Goal: Information Seeking & Learning: Learn about a topic

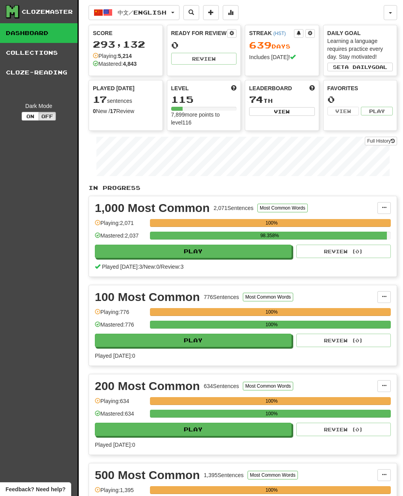
click at [114, 10] on button "中文 / English" at bounding box center [134, 12] width 91 height 15
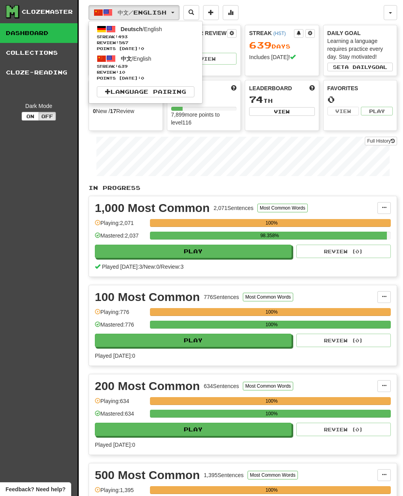
click at [113, 42] on span "Review: 587" at bounding box center [146, 43] width 98 height 6
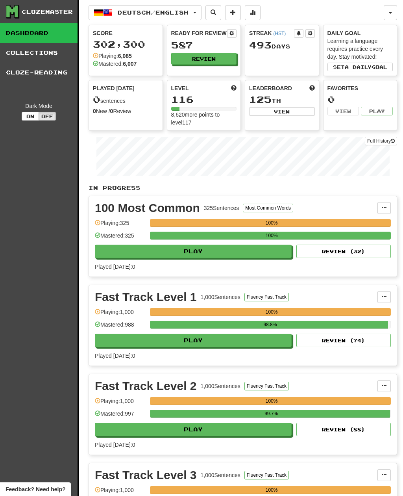
click at [182, 60] on button "Review" at bounding box center [204, 59] width 66 height 12
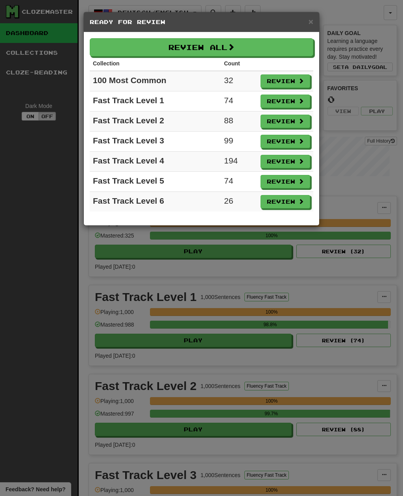
click at [140, 39] on button "Review All" at bounding box center [202, 47] width 224 height 18
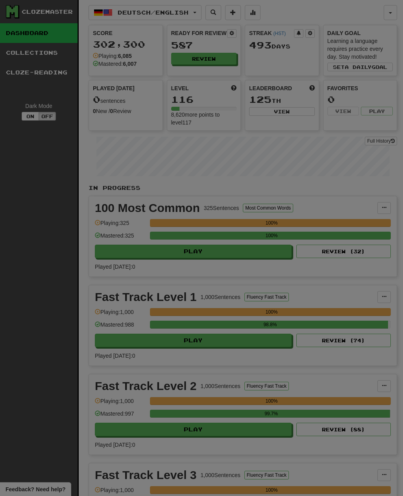
select select "**"
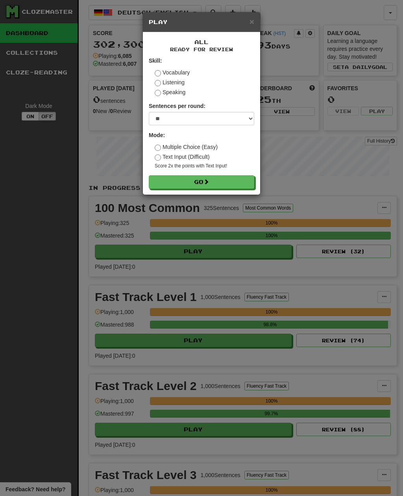
click at [171, 180] on button "Go" at bounding box center [202, 181] width 106 height 13
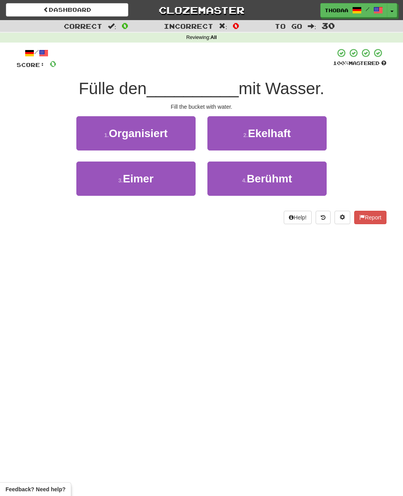
click at [101, 185] on button "3 . Eimer" at bounding box center [135, 178] width 119 height 34
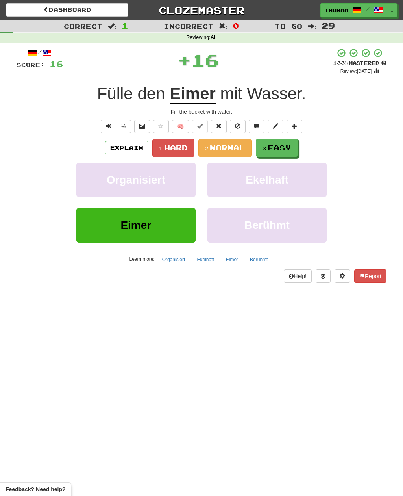
click at [286, 146] on span "Easy" at bounding box center [280, 147] width 24 height 9
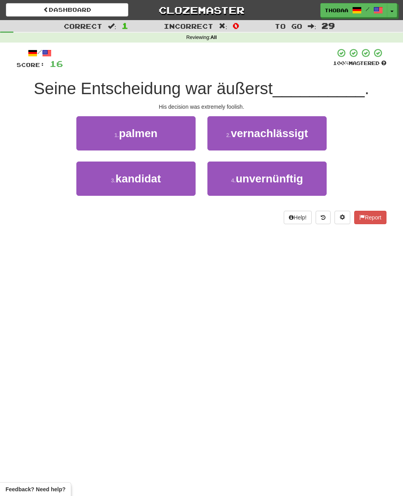
click at [314, 183] on button "4 . unvernünftig" at bounding box center [267, 178] width 119 height 34
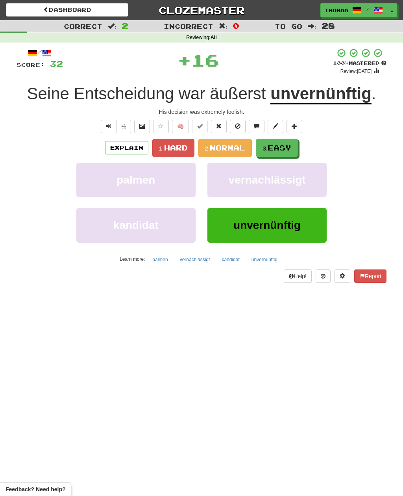
click at [291, 147] on span "Easy" at bounding box center [280, 147] width 24 height 9
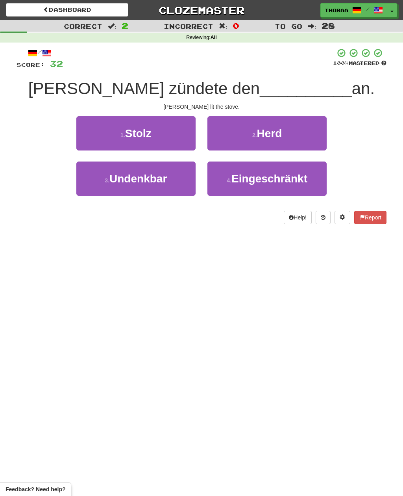
click at [314, 133] on button "2 . Herd" at bounding box center [267, 133] width 119 height 34
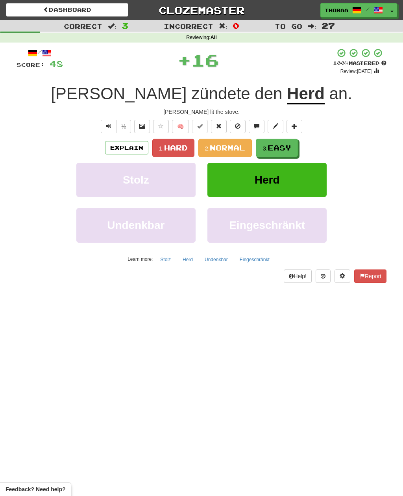
click at [289, 148] on span "Easy" at bounding box center [280, 147] width 24 height 9
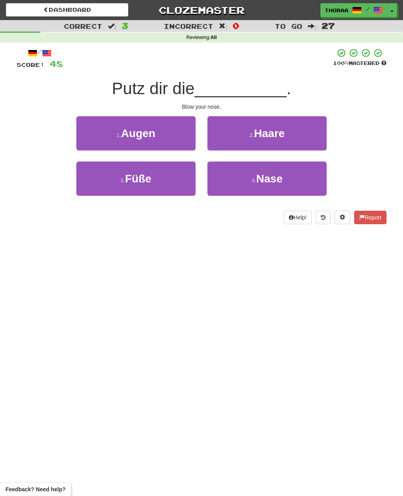
click at [295, 185] on button "4 . Nase" at bounding box center [267, 178] width 119 height 34
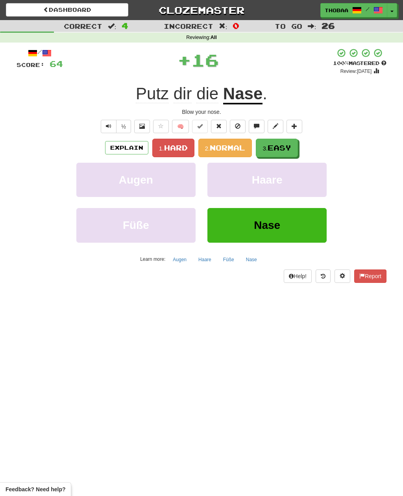
click at [288, 148] on span "Easy" at bounding box center [280, 147] width 24 height 9
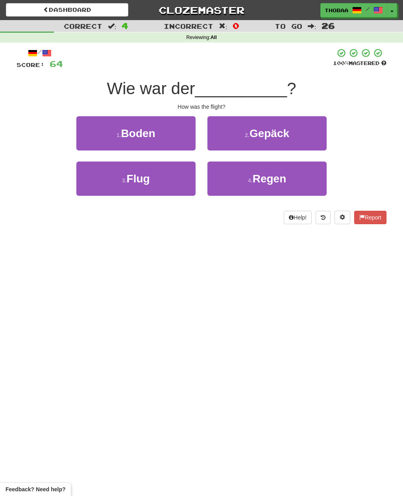
click at [97, 191] on button "3 . Flug" at bounding box center [135, 178] width 119 height 34
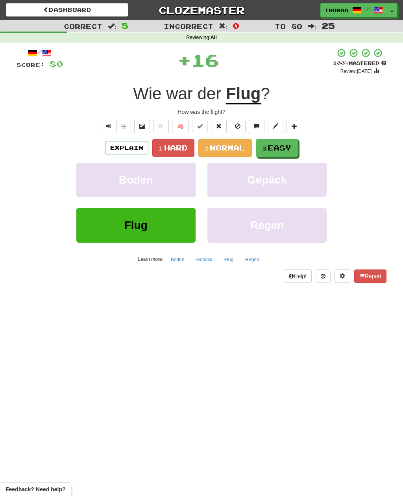
click at [288, 150] on span "Easy" at bounding box center [280, 147] width 24 height 9
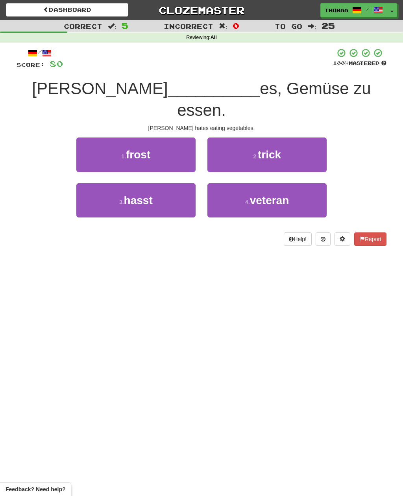
click at [98, 193] on button "3 . hasst" at bounding box center [135, 200] width 119 height 34
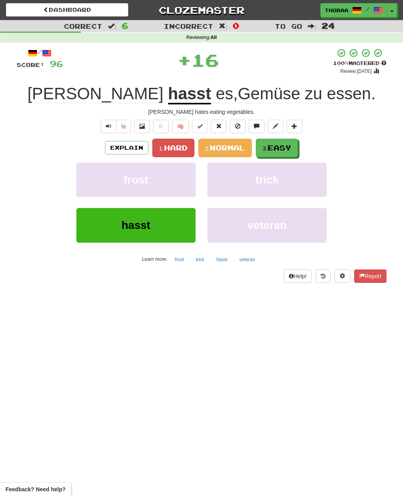
click at [289, 145] on span "Easy" at bounding box center [280, 147] width 24 height 9
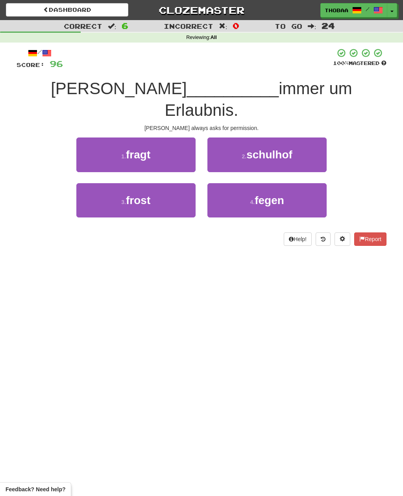
click at [97, 137] on button "1 . fragt" at bounding box center [135, 154] width 119 height 34
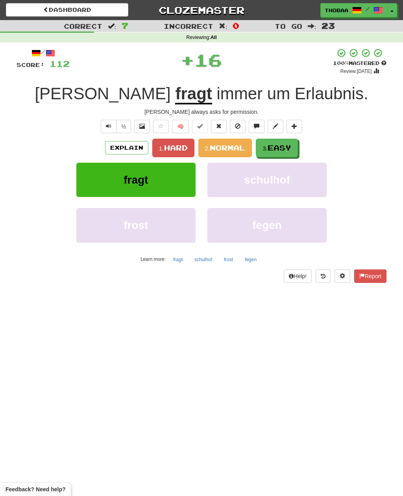
click at [291, 150] on span "Easy" at bounding box center [280, 147] width 24 height 9
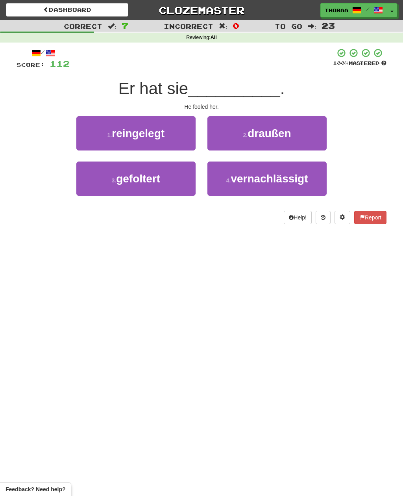
click at [89, 130] on button "1 . reingelegt" at bounding box center [135, 133] width 119 height 34
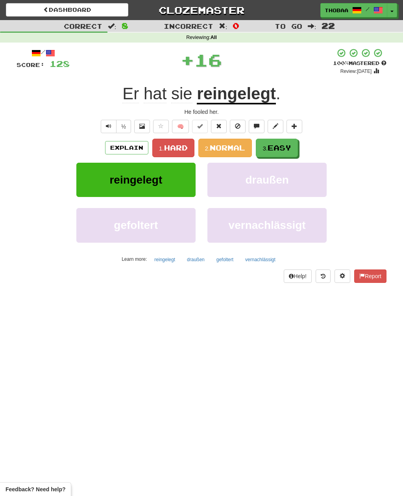
click at [294, 146] on button "3. Easy" at bounding box center [277, 148] width 42 height 19
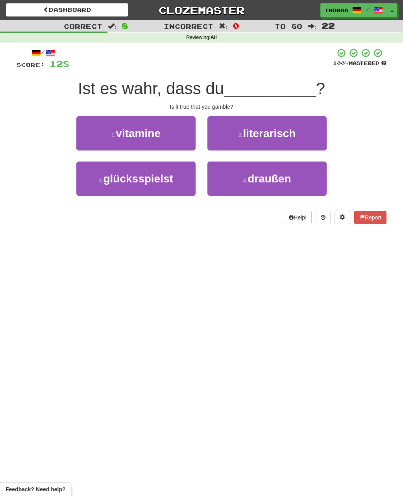
click at [100, 188] on button "3 . glücksspielst" at bounding box center [135, 178] width 119 height 34
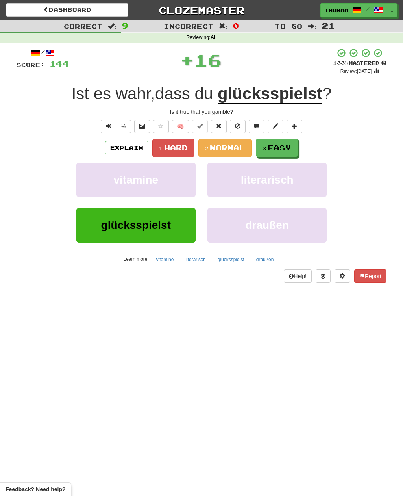
click at [291, 145] on span "Easy" at bounding box center [280, 147] width 24 height 9
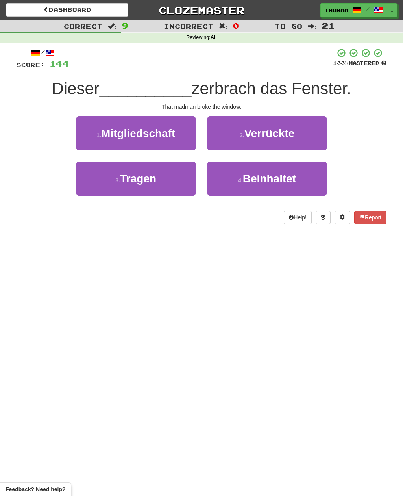
click at [315, 135] on button "2 . Verrückte" at bounding box center [267, 133] width 119 height 34
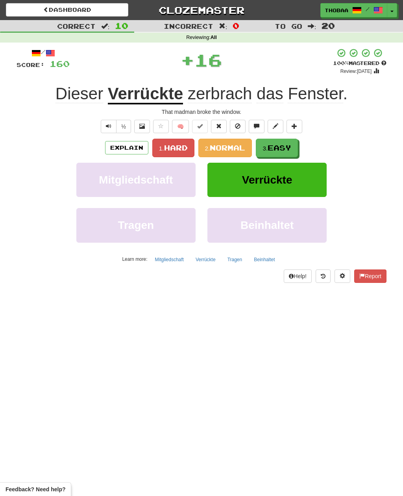
click at [285, 152] on button "3. Easy" at bounding box center [277, 148] width 42 height 19
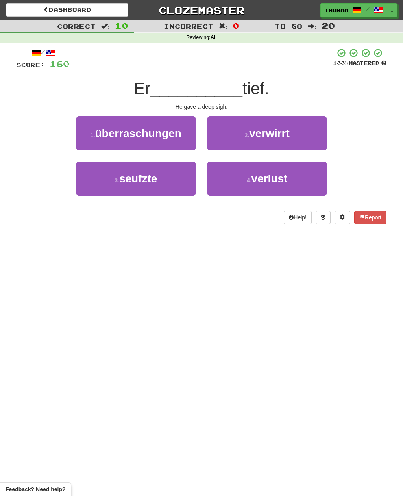
click at [93, 181] on button "3 . seufzte" at bounding box center [135, 178] width 119 height 34
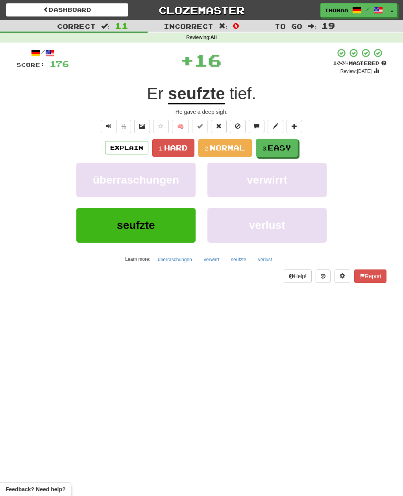
click at [291, 147] on span "Easy" at bounding box center [280, 147] width 24 height 9
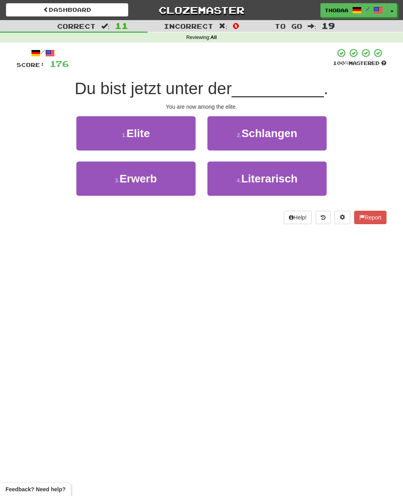
click at [89, 134] on button "1 . Elite" at bounding box center [135, 133] width 119 height 34
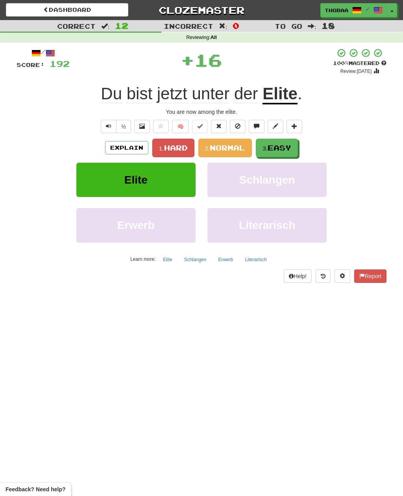
click at [291, 149] on span "Easy" at bounding box center [280, 147] width 24 height 9
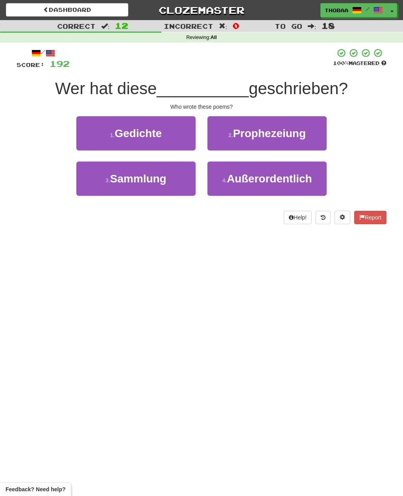
click at [91, 131] on button "1 . Gedichte" at bounding box center [135, 133] width 119 height 34
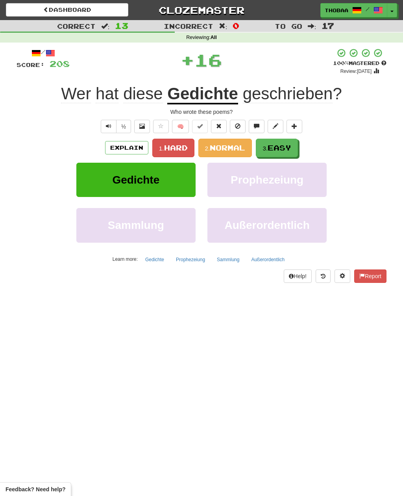
click at [290, 147] on span "Easy" at bounding box center [280, 147] width 24 height 9
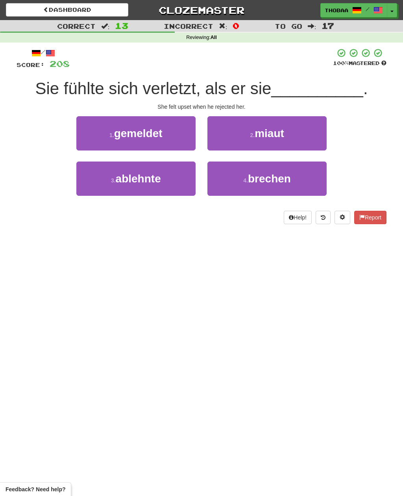
click at [89, 183] on button "3 . ablehnte" at bounding box center [135, 178] width 119 height 34
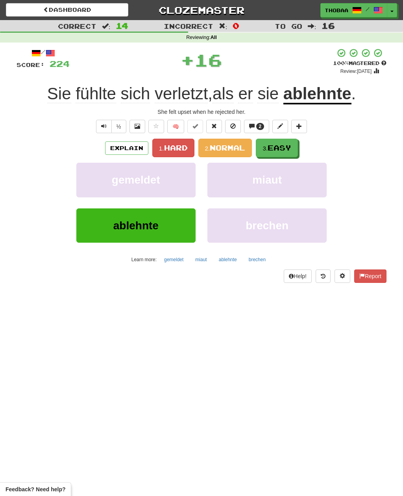
click at [293, 150] on button "3. Easy" at bounding box center [277, 148] width 42 height 19
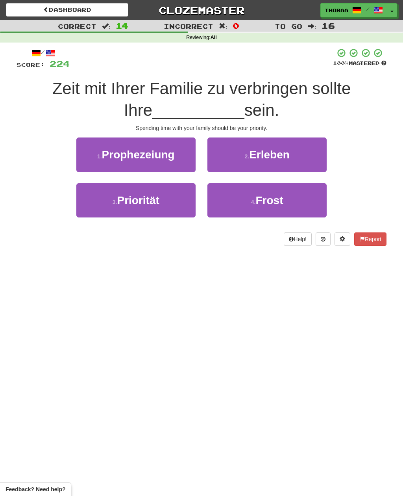
click at [93, 202] on button "3 . Priorität" at bounding box center [135, 200] width 119 height 34
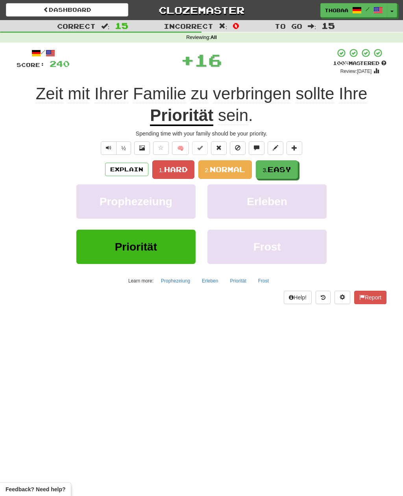
click at [282, 168] on span "Easy" at bounding box center [280, 169] width 24 height 9
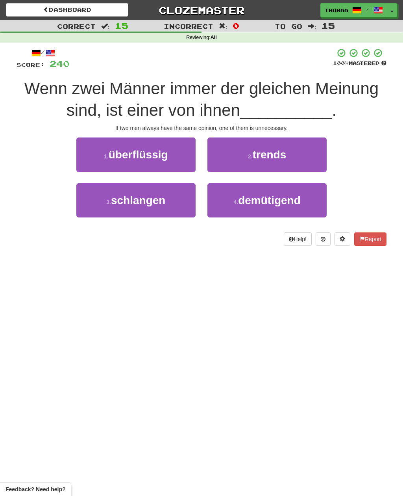
click at [91, 155] on button "1 . überflüssig" at bounding box center [135, 154] width 119 height 34
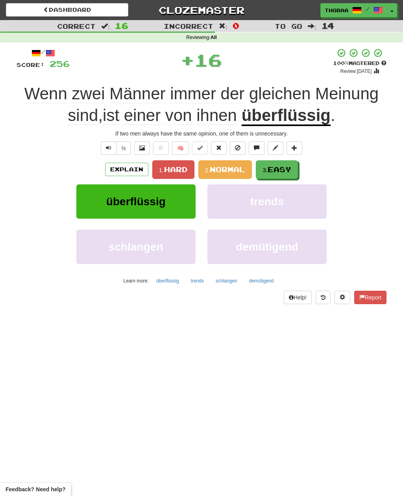
click at [281, 171] on span "Easy" at bounding box center [280, 169] width 24 height 9
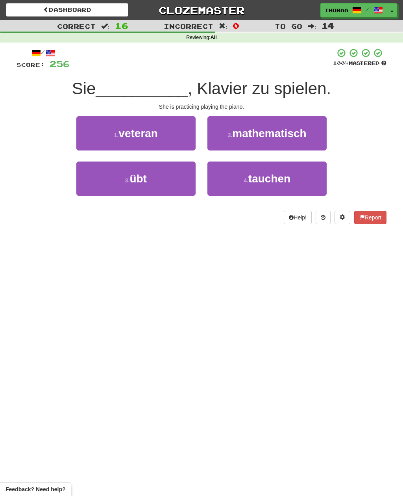
click at [93, 191] on button "3 . übt" at bounding box center [135, 178] width 119 height 34
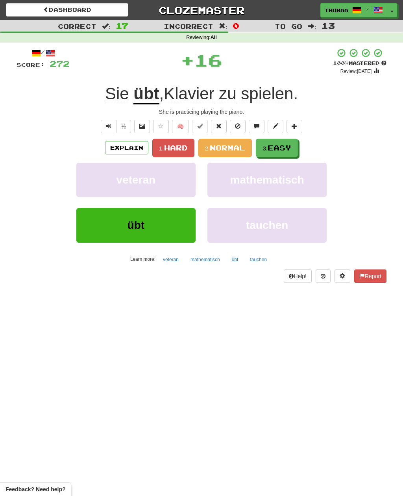
click at [290, 155] on button "3. Easy" at bounding box center [277, 148] width 42 height 19
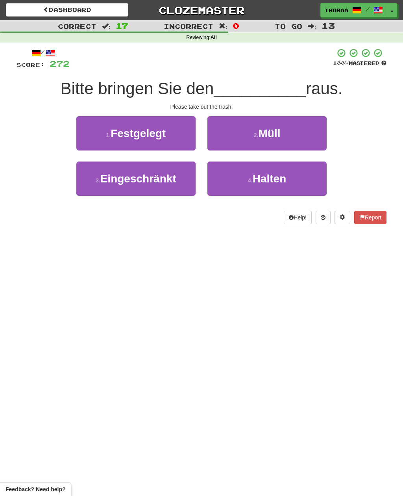
click at [315, 135] on button "2 . Müll" at bounding box center [267, 133] width 119 height 34
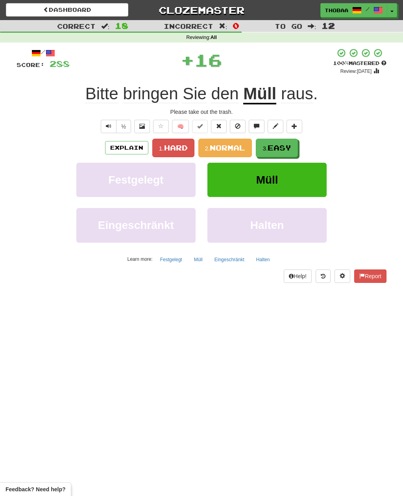
click at [289, 151] on span "Easy" at bounding box center [280, 147] width 24 height 9
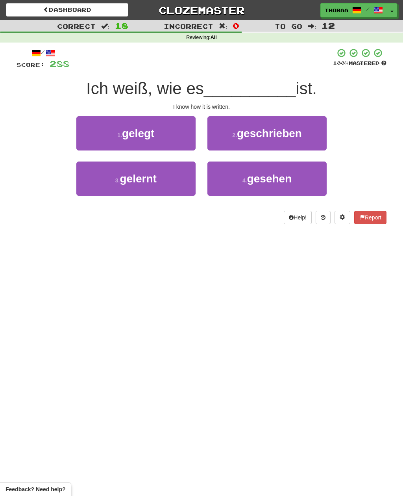
click at [316, 135] on button "2 . geschrieben" at bounding box center [267, 133] width 119 height 34
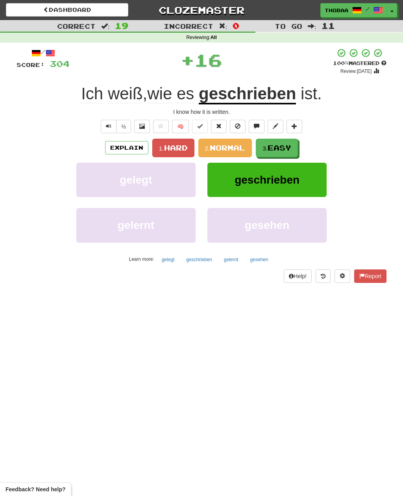
click at [288, 147] on span "Easy" at bounding box center [280, 147] width 24 height 9
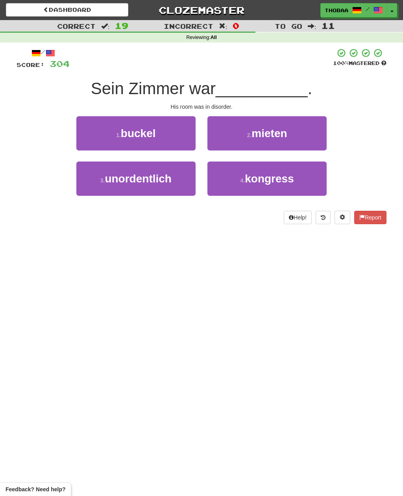
click at [90, 182] on button "3 . unordentlich" at bounding box center [135, 178] width 119 height 34
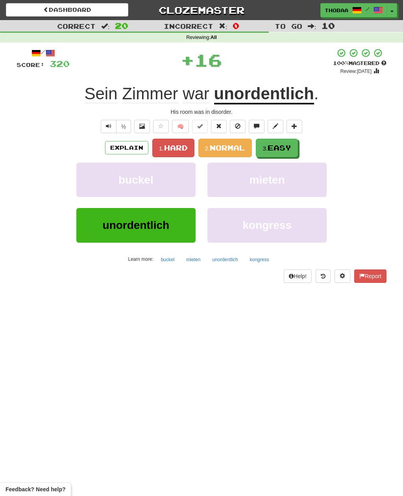
click at [291, 145] on span "Easy" at bounding box center [280, 147] width 24 height 9
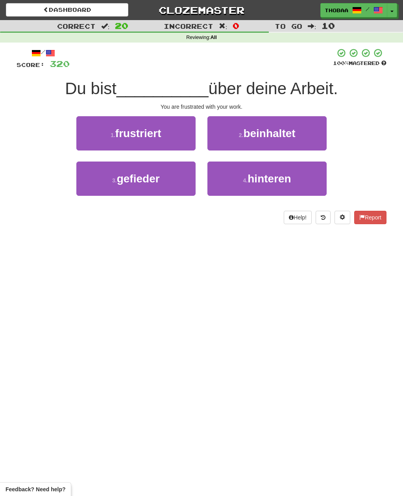
click at [92, 136] on button "1 . frustriert" at bounding box center [135, 133] width 119 height 34
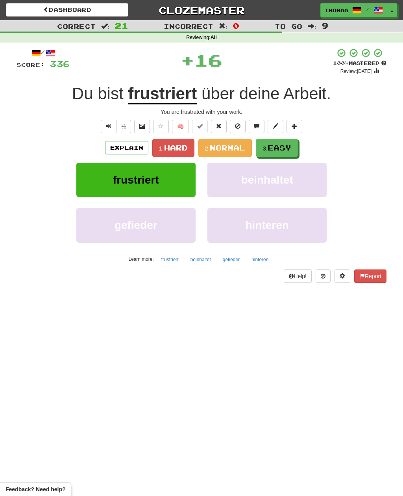
click at [291, 148] on span "Easy" at bounding box center [280, 147] width 24 height 9
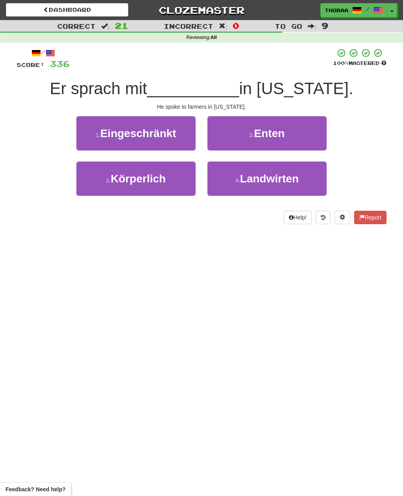
click at [308, 182] on button "4 . Landwirten" at bounding box center [267, 178] width 119 height 34
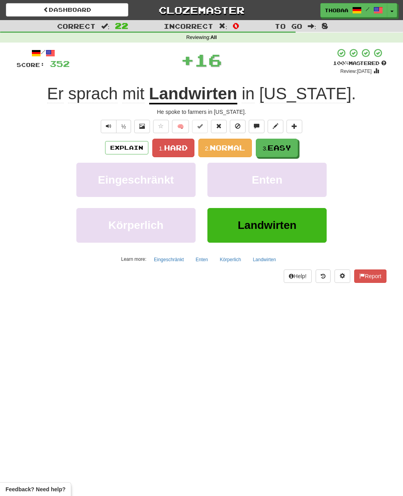
click at [291, 148] on span "Easy" at bounding box center [280, 147] width 24 height 9
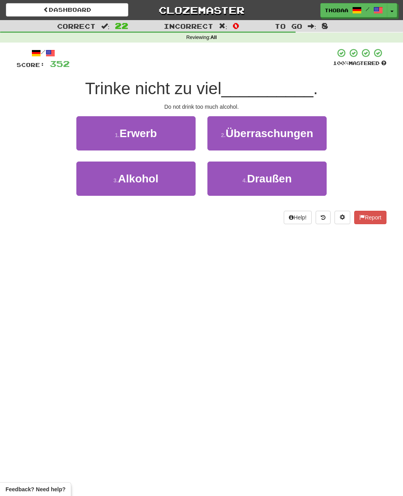
click at [104, 186] on button "3 . Alkohol" at bounding box center [135, 178] width 119 height 34
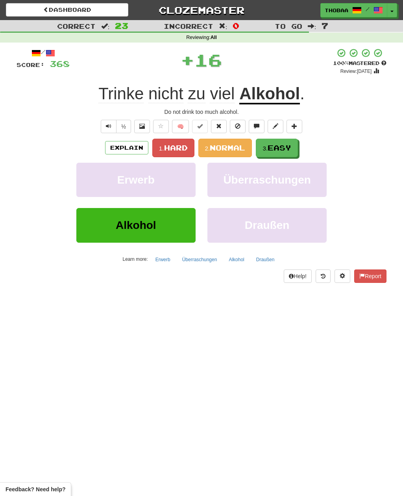
click at [289, 144] on span "Easy" at bounding box center [280, 147] width 24 height 9
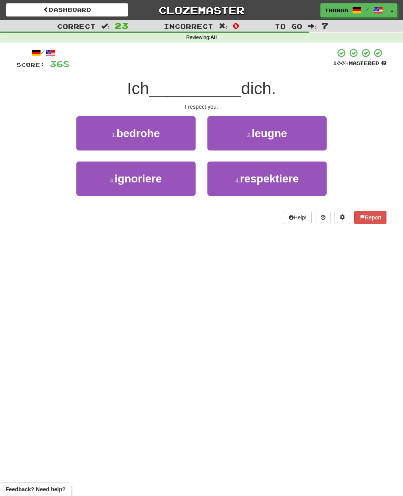
click at [308, 179] on button "4 . respektiere" at bounding box center [267, 178] width 119 height 34
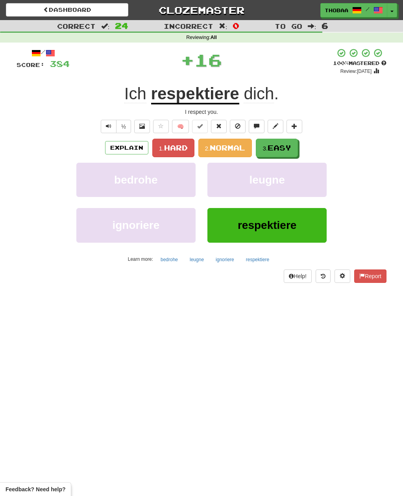
click at [291, 145] on span "Easy" at bounding box center [280, 147] width 24 height 9
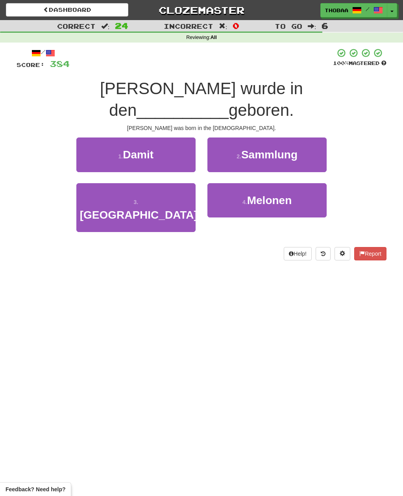
click at [88, 190] on button "3 . USA" at bounding box center [135, 207] width 119 height 49
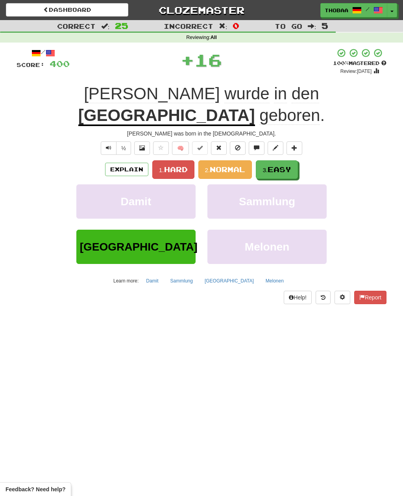
click at [288, 165] on span "Easy" at bounding box center [280, 169] width 24 height 9
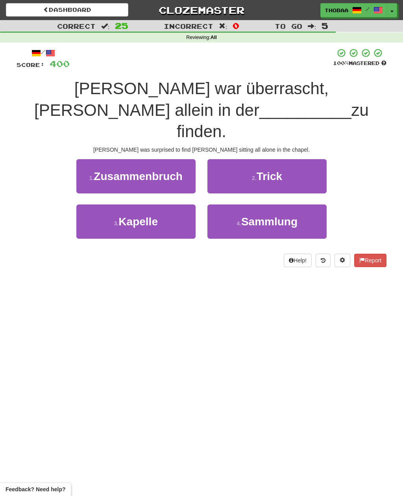
click at [96, 204] on button "3 . Kapelle" at bounding box center [135, 221] width 119 height 34
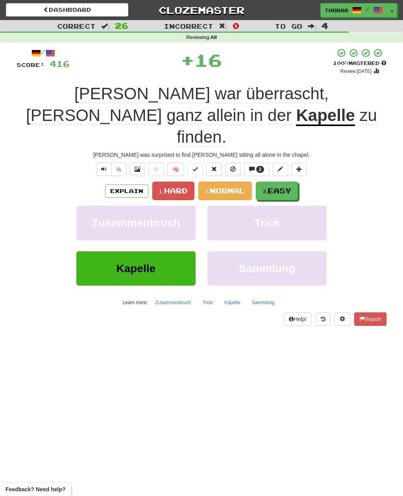
click at [290, 186] on span "Easy" at bounding box center [280, 190] width 24 height 9
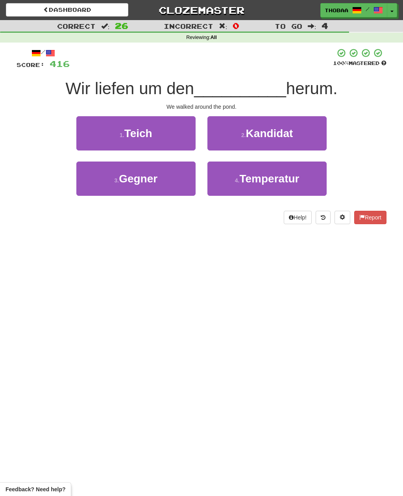
click at [83, 136] on button "1 . Teich" at bounding box center [135, 133] width 119 height 34
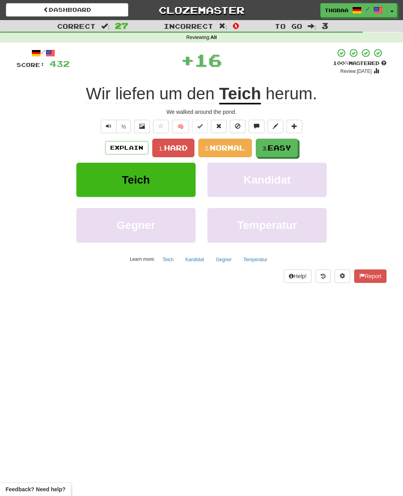
click at [291, 147] on span "Easy" at bounding box center [280, 147] width 24 height 9
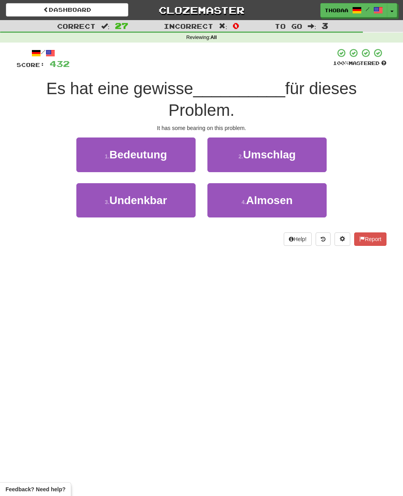
click at [83, 151] on button "1 . Bedeutung" at bounding box center [135, 154] width 119 height 34
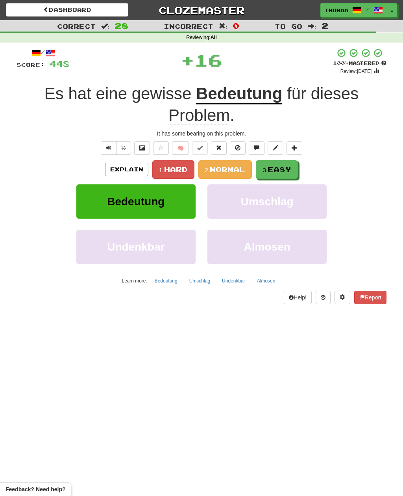
click at [290, 165] on span "Easy" at bounding box center [280, 169] width 24 height 9
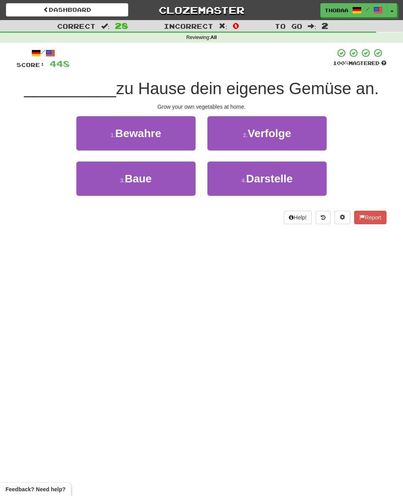
click at [91, 193] on button "3 . Baue" at bounding box center [135, 178] width 119 height 34
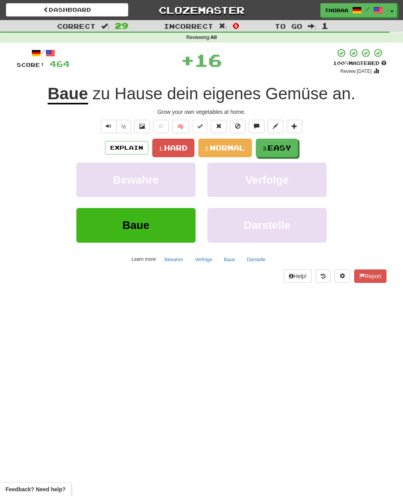
click at [289, 149] on span "Easy" at bounding box center [280, 147] width 24 height 9
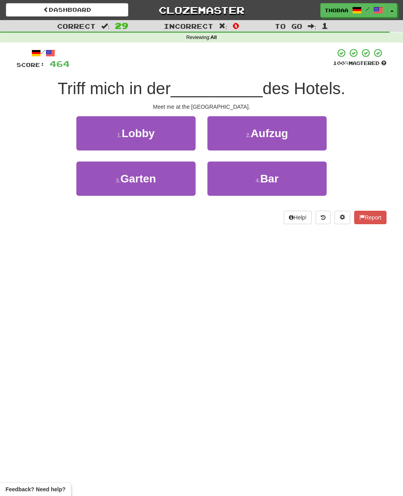
click at [315, 184] on button "4 . Bar" at bounding box center [267, 178] width 119 height 34
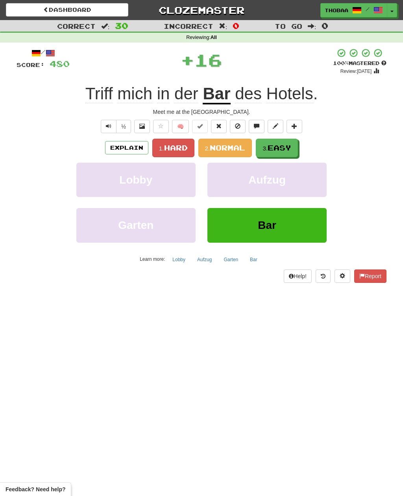
click at [294, 150] on button "3. Easy" at bounding box center [277, 148] width 42 height 19
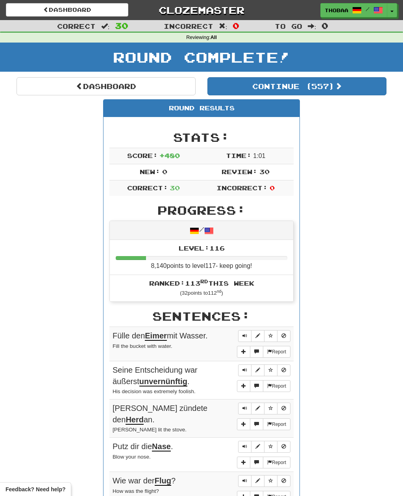
click at [371, 89] on button "Continue ( 557 )" at bounding box center [297, 86] width 179 height 18
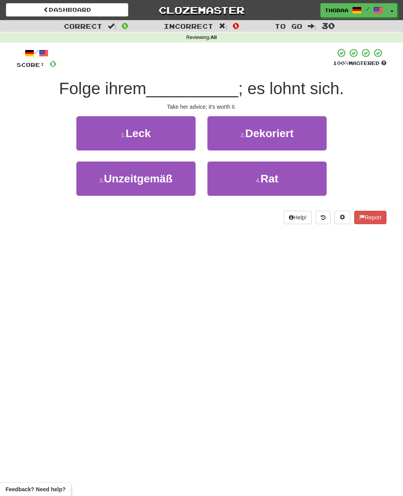
click at [307, 180] on button "4 . Rat" at bounding box center [267, 178] width 119 height 34
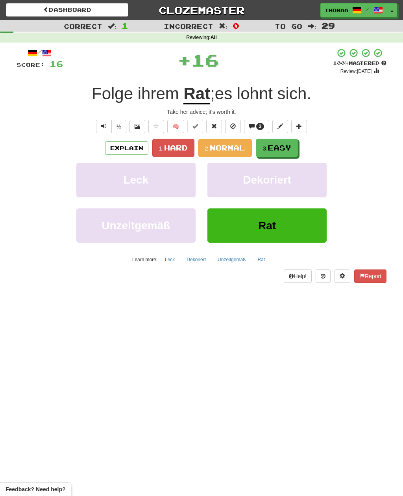
click at [291, 148] on span "Easy" at bounding box center [280, 147] width 24 height 9
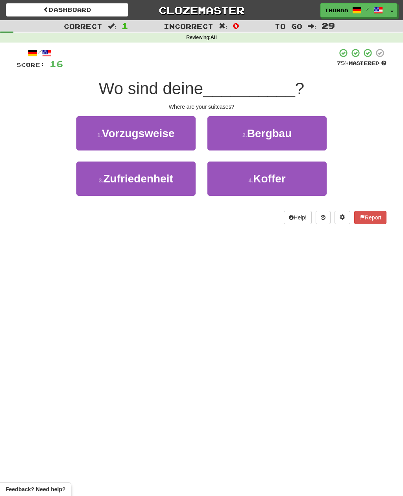
click at [323, 218] on icon at bounding box center [323, 218] width 5 height 6
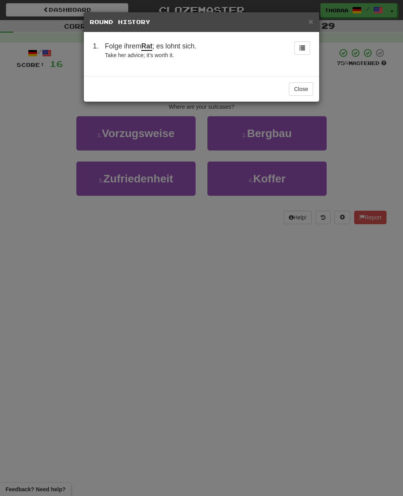
click at [34, 152] on div "× Round History 1 . Folge ihrem Rat ; es lohnt sich. Take her advice; it's wort…" at bounding box center [201, 248] width 403 height 496
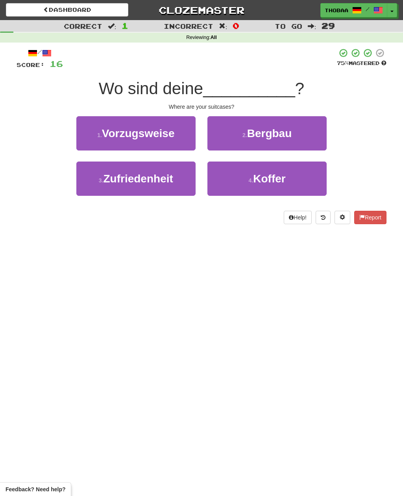
click at [298, 179] on button "4 . Koffer" at bounding box center [267, 178] width 119 height 34
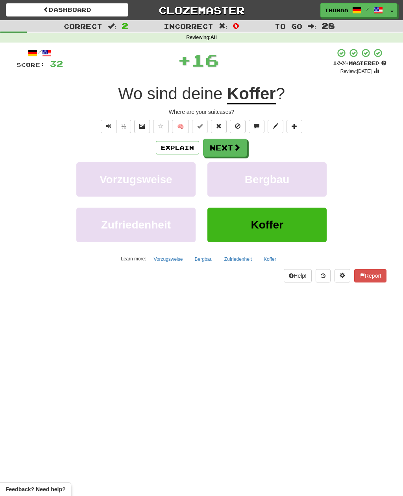
click at [308, 189] on button "Bergbau" at bounding box center [267, 179] width 119 height 34
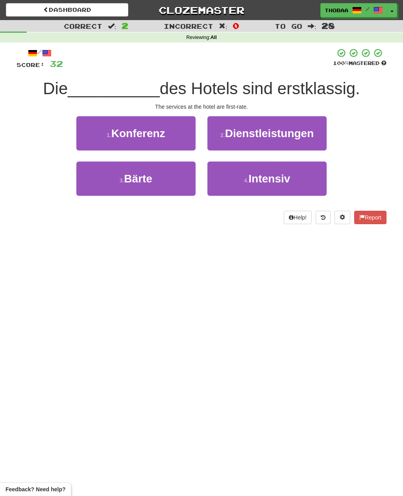
click at [317, 132] on button "2 . Dienstleistungen" at bounding box center [267, 133] width 119 height 34
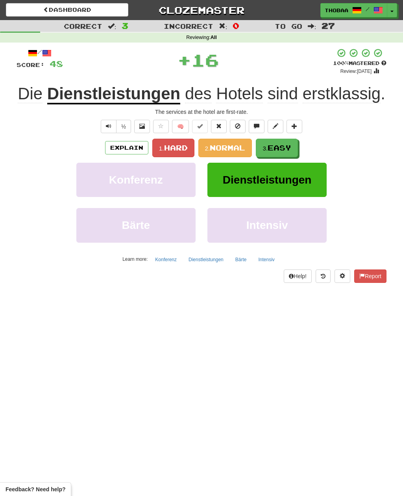
click at [295, 149] on button "3. Easy" at bounding box center [277, 148] width 42 height 19
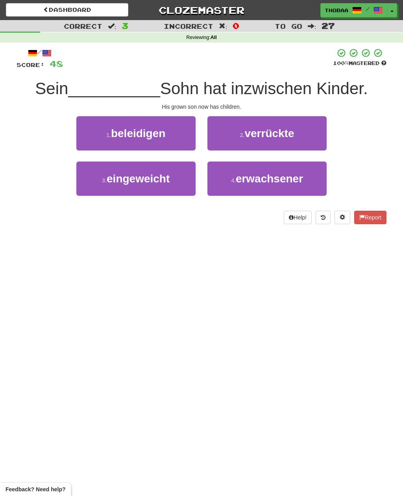
click at [308, 182] on button "4 . erwachsener" at bounding box center [267, 178] width 119 height 34
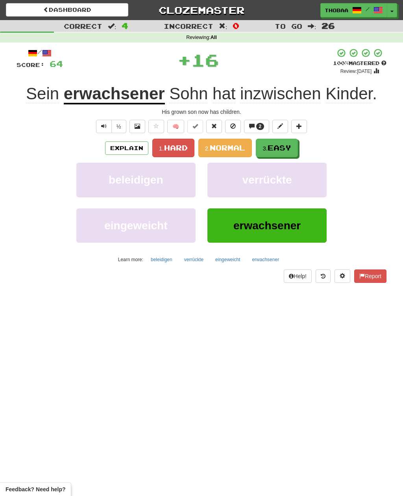
click at [293, 150] on button "3. Easy" at bounding box center [277, 148] width 42 height 19
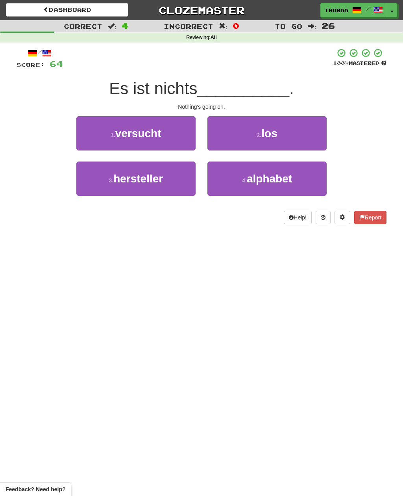
click at [317, 129] on button "2 . los" at bounding box center [267, 133] width 119 height 34
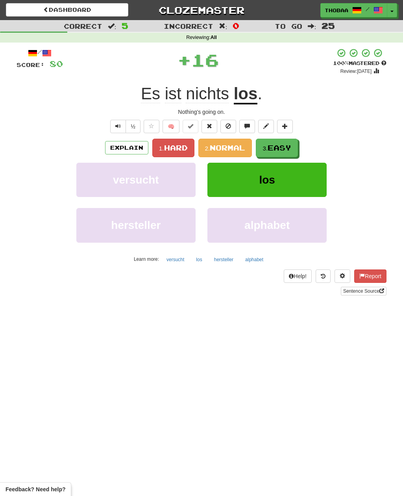
click at [288, 147] on span "Easy" at bounding box center [280, 147] width 24 height 9
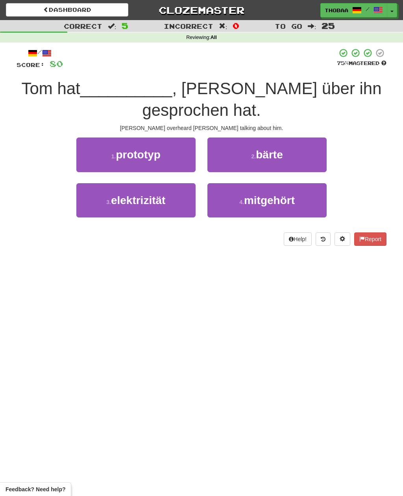
click at [311, 204] on button "4 . mitgehört" at bounding box center [267, 200] width 119 height 34
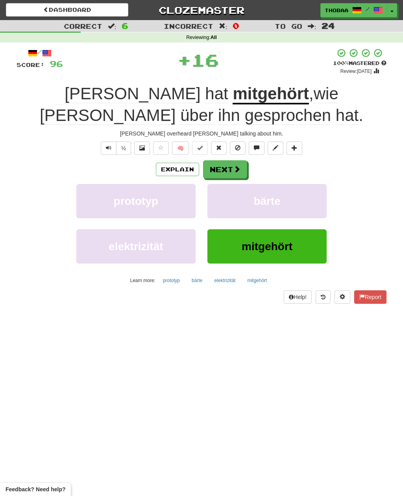
click at [292, 207] on button "bärte" at bounding box center [267, 201] width 119 height 34
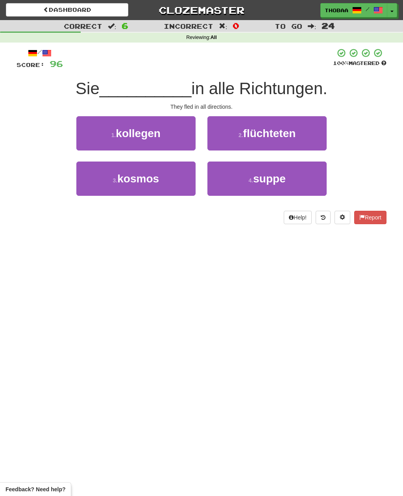
click at [317, 133] on button "2 . flüchteten" at bounding box center [267, 133] width 119 height 34
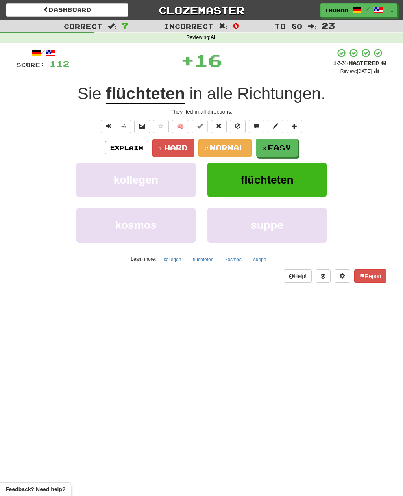
click at [286, 152] on button "3. Easy" at bounding box center [277, 148] width 42 height 19
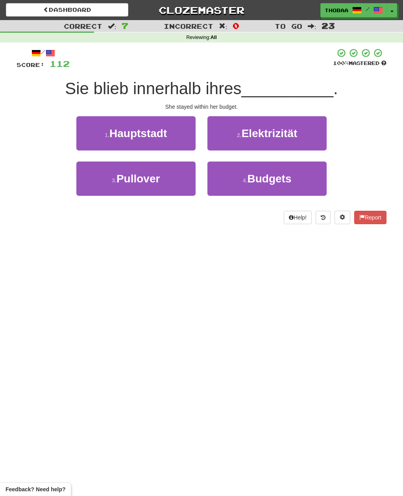
click at [302, 184] on button "4 . Budgets" at bounding box center [267, 178] width 119 height 34
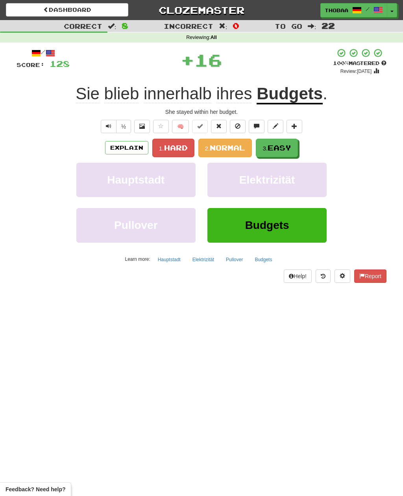
click at [286, 156] on button "3. Easy" at bounding box center [277, 148] width 42 height 19
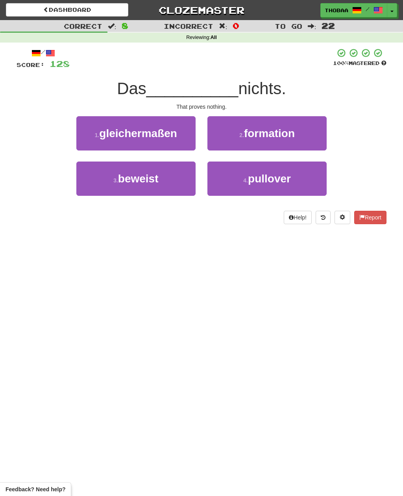
click at [87, 183] on button "3 . beweist" at bounding box center [135, 178] width 119 height 34
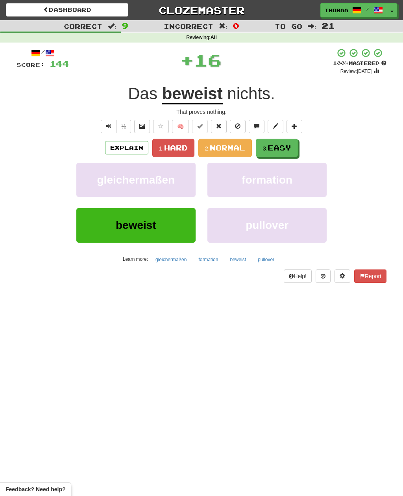
click at [291, 146] on span "Easy" at bounding box center [280, 147] width 24 height 9
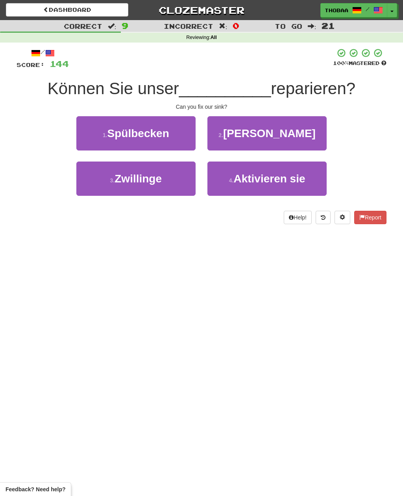
click at [87, 135] on button "1 . Spülbecken" at bounding box center [135, 133] width 119 height 34
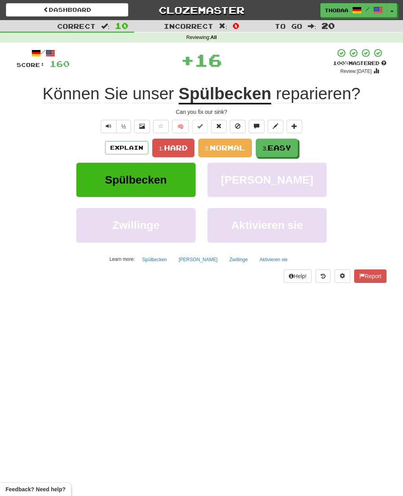
click at [290, 147] on span "Easy" at bounding box center [280, 147] width 24 height 9
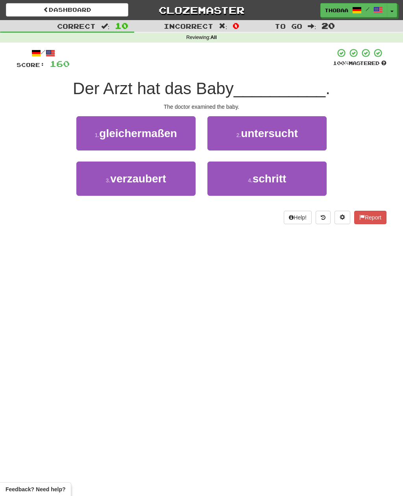
click at [314, 131] on button "2 . untersucht" at bounding box center [267, 133] width 119 height 34
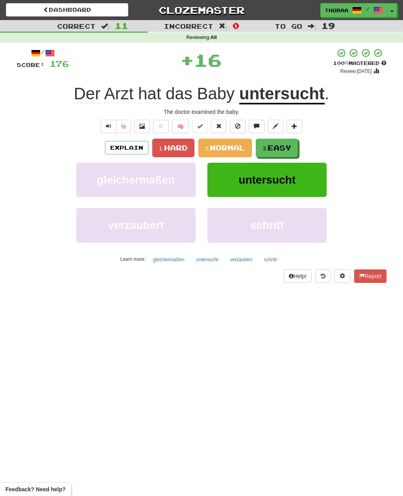
click at [290, 145] on span "Easy" at bounding box center [280, 147] width 24 height 9
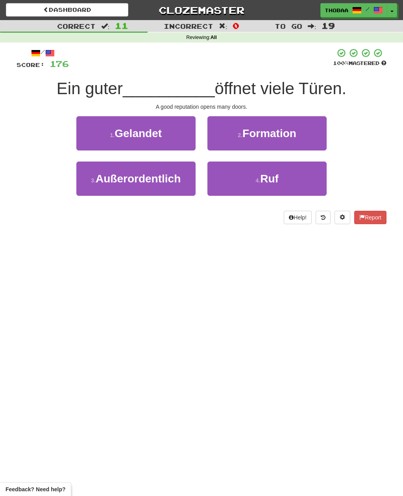
click at [299, 182] on button "4 . Ruf" at bounding box center [267, 178] width 119 height 34
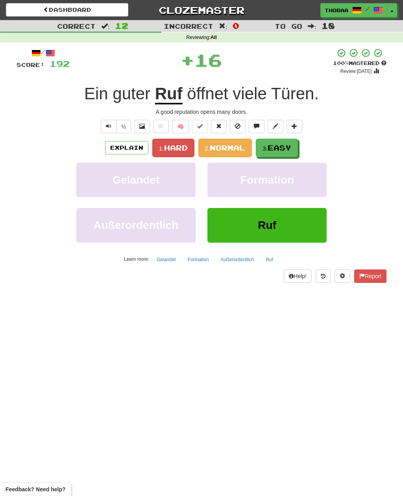
click at [294, 145] on button "3. Easy" at bounding box center [277, 148] width 42 height 19
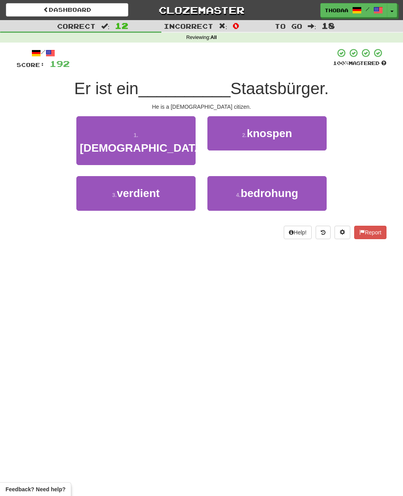
click at [85, 131] on button "1 . kanadischer" at bounding box center [135, 140] width 119 height 49
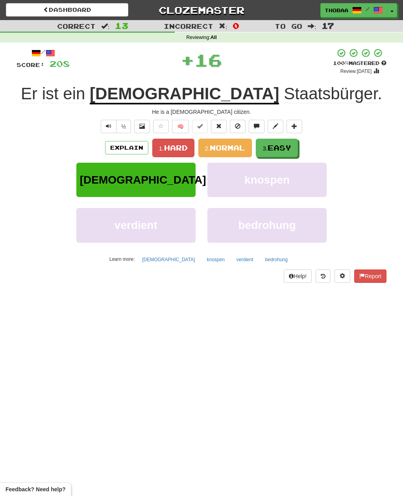
click at [291, 147] on span "Easy" at bounding box center [280, 147] width 24 height 9
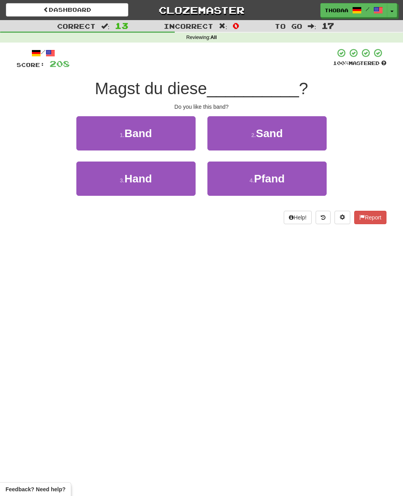
click at [88, 136] on button "1 . Band" at bounding box center [135, 133] width 119 height 34
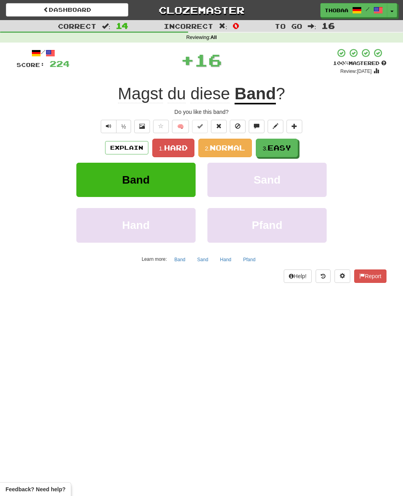
click at [291, 143] on span "Easy" at bounding box center [280, 147] width 24 height 9
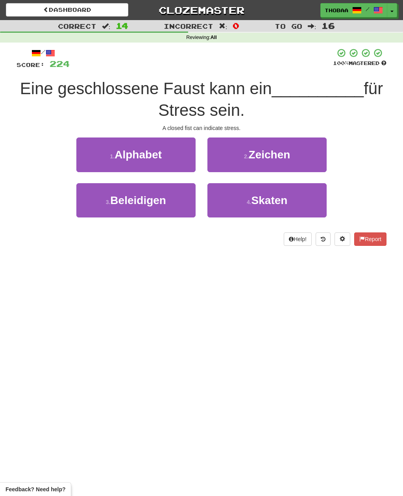
click at [308, 152] on button "2 . Zeichen" at bounding box center [267, 154] width 119 height 34
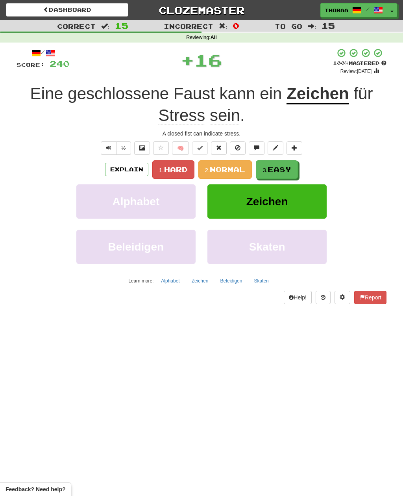
click at [283, 174] on button "3. Easy" at bounding box center [277, 169] width 42 height 19
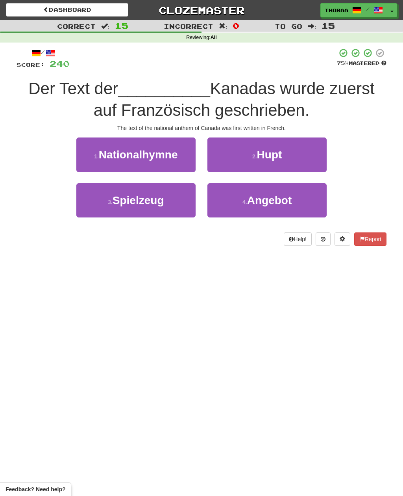
click at [93, 151] on button "1 . Nationalhymne" at bounding box center [135, 154] width 119 height 34
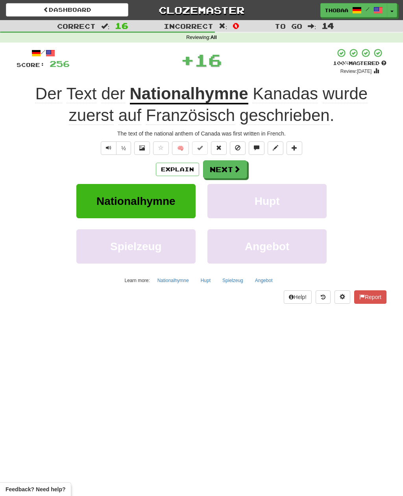
click at [303, 206] on button "Hupt" at bounding box center [267, 201] width 119 height 34
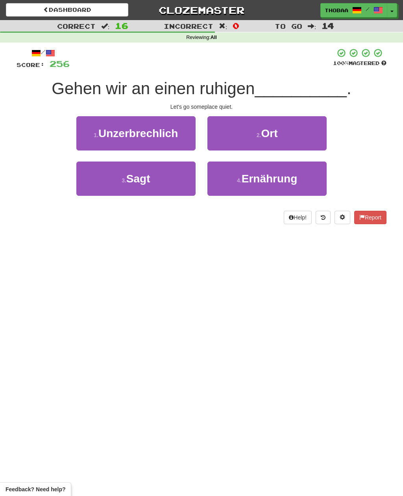
click at [315, 138] on button "2 . Ort" at bounding box center [267, 133] width 119 height 34
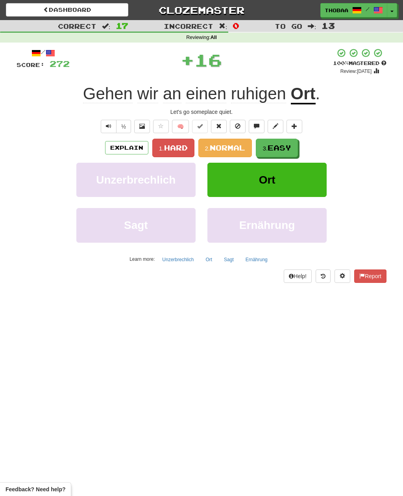
click at [295, 150] on button "3. Easy" at bounding box center [277, 148] width 42 height 19
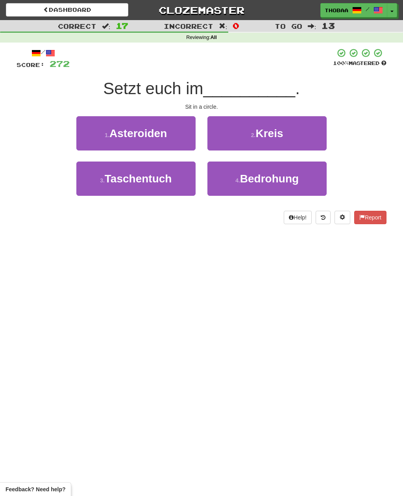
click at [308, 140] on button "2 . Kreis" at bounding box center [267, 133] width 119 height 34
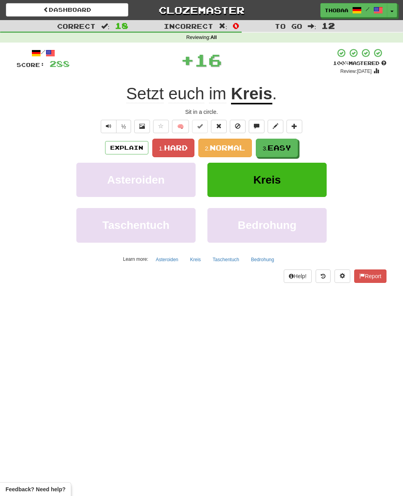
click at [291, 149] on span "Easy" at bounding box center [280, 147] width 24 height 9
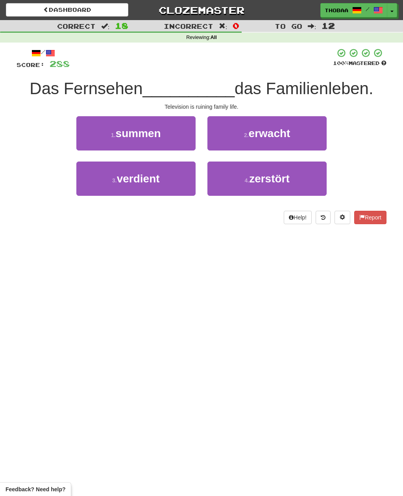
click at [310, 180] on button "4 . zerstört" at bounding box center [267, 178] width 119 height 34
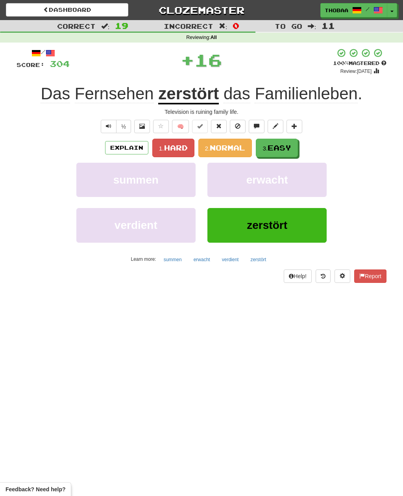
click at [288, 153] on button "3. Easy" at bounding box center [277, 148] width 42 height 19
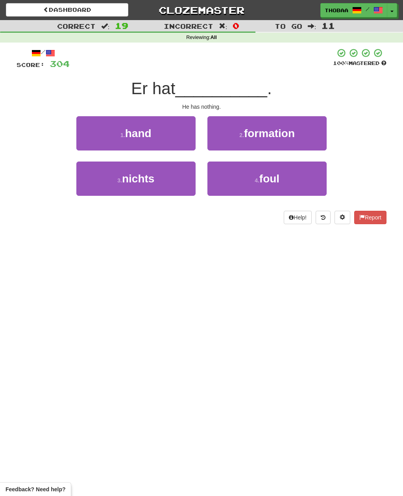
click at [91, 187] on button "3 . nichts" at bounding box center [135, 178] width 119 height 34
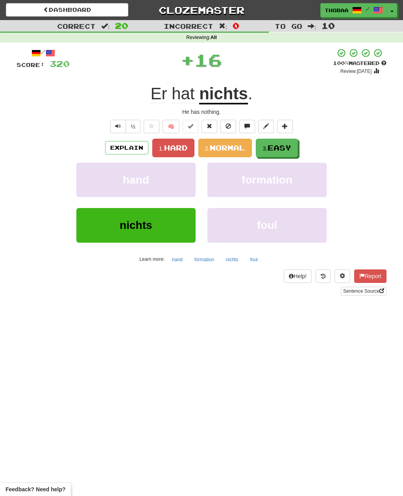
click at [293, 151] on button "3. Easy" at bounding box center [277, 148] width 42 height 19
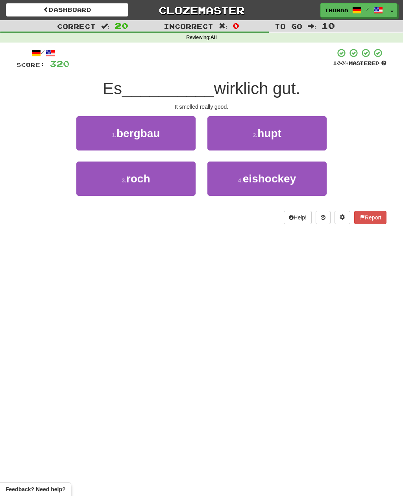
click at [89, 189] on button "3 . roch" at bounding box center [135, 178] width 119 height 34
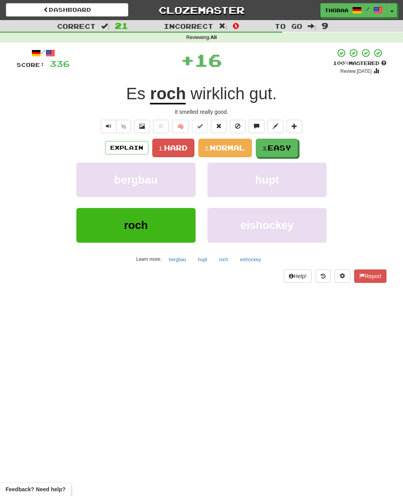
click at [287, 150] on span "Easy" at bounding box center [280, 147] width 24 height 9
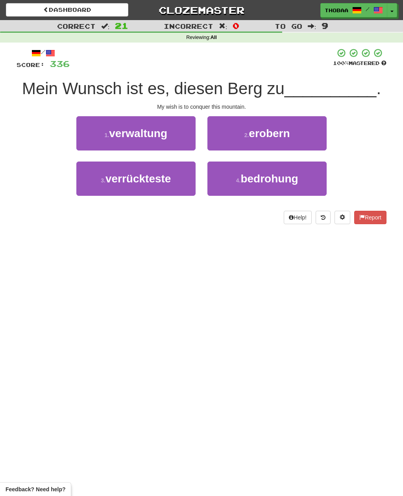
click at [312, 135] on button "2 . erobern" at bounding box center [267, 133] width 119 height 34
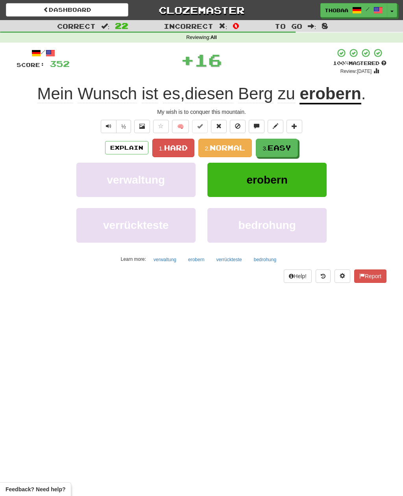
click at [287, 149] on span "Easy" at bounding box center [280, 147] width 24 height 9
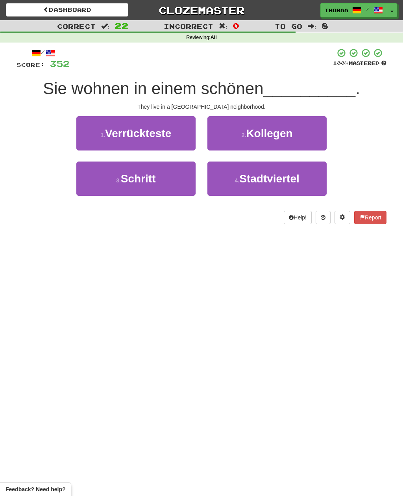
click at [315, 183] on button "4 . Stadtviertel" at bounding box center [267, 178] width 119 height 34
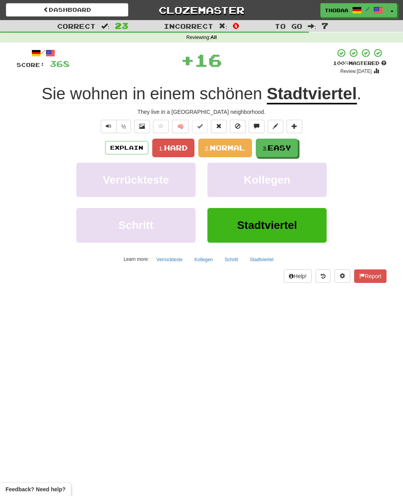
click at [291, 148] on span "Easy" at bounding box center [280, 147] width 24 height 9
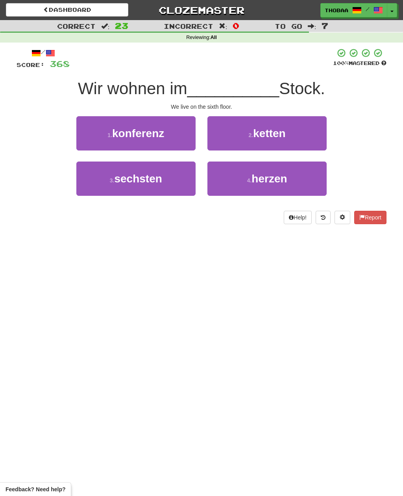
click at [81, 189] on button "3 . sechsten" at bounding box center [135, 178] width 119 height 34
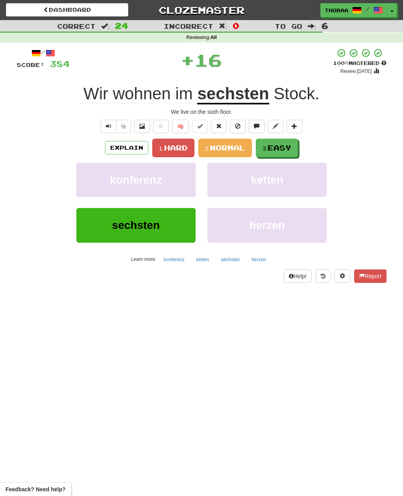
click at [290, 147] on span "Easy" at bounding box center [280, 147] width 24 height 9
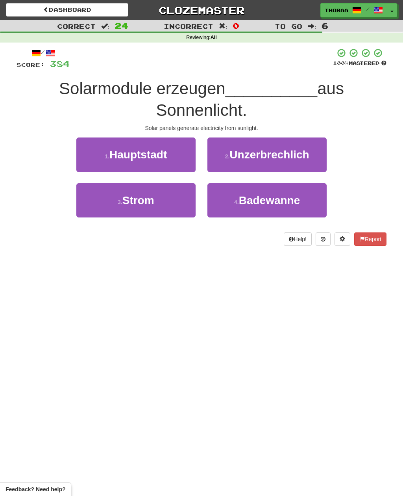
click at [86, 206] on button "3 . Strom" at bounding box center [135, 200] width 119 height 34
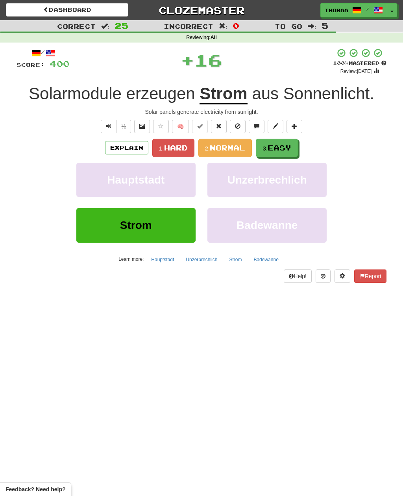
click at [291, 149] on span "Easy" at bounding box center [280, 147] width 24 height 9
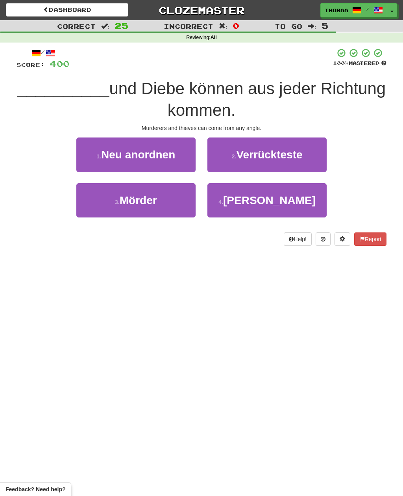
click at [91, 206] on button "3 . Mörder" at bounding box center [135, 200] width 119 height 34
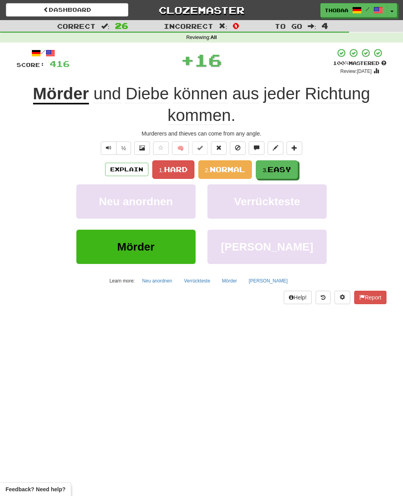
click at [285, 167] on span "Easy" at bounding box center [280, 169] width 24 height 9
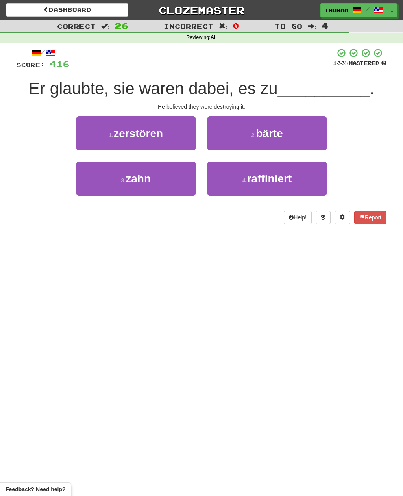
click at [95, 137] on button "1 . zerstören" at bounding box center [135, 133] width 119 height 34
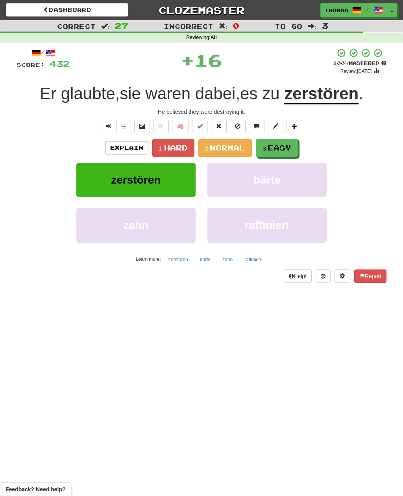
click at [291, 152] on button "3. Easy" at bounding box center [277, 148] width 42 height 19
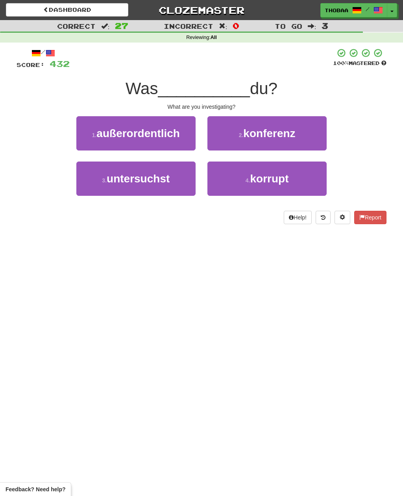
click at [92, 186] on button "3 . untersuchst" at bounding box center [135, 178] width 119 height 34
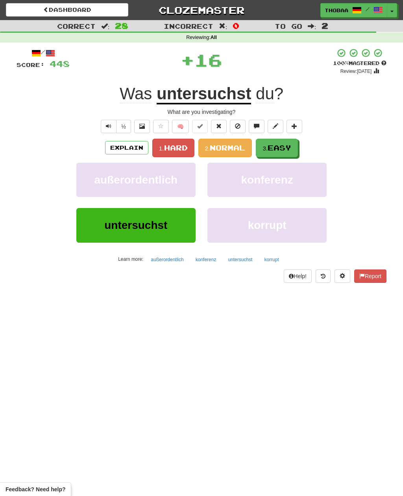
click at [290, 147] on span "Easy" at bounding box center [280, 147] width 24 height 9
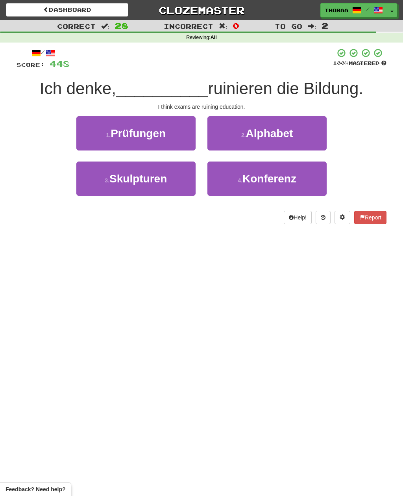
click at [91, 131] on button "1 . Prüfungen" at bounding box center [135, 133] width 119 height 34
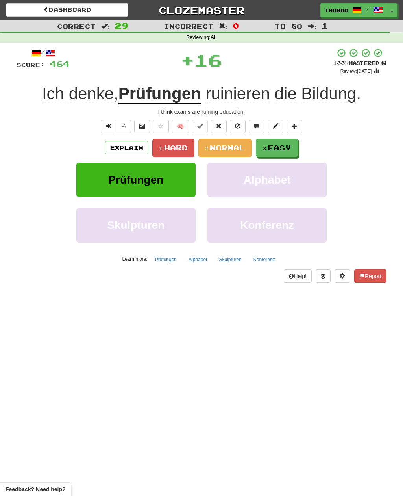
click at [294, 145] on button "3. Easy" at bounding box center [277, 148] width 42 height 19
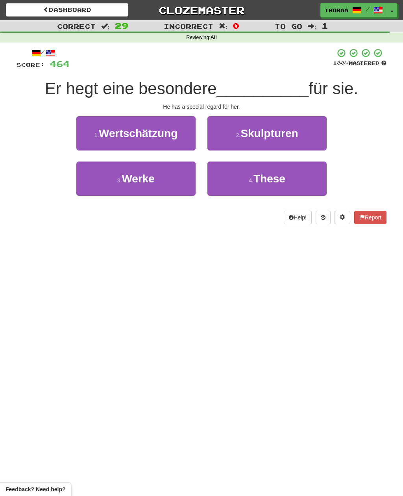
click at [82, 135] on button "1 . Wertschätzung" at bounding box center [135, 133] width 119 height 34
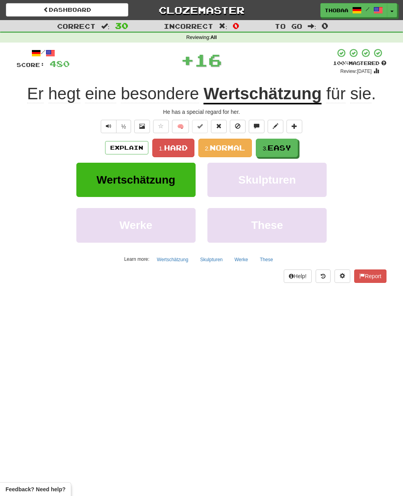
click at [288, 153] on button "3. Easy" at bounding box center [277, 148] width 42 height 19
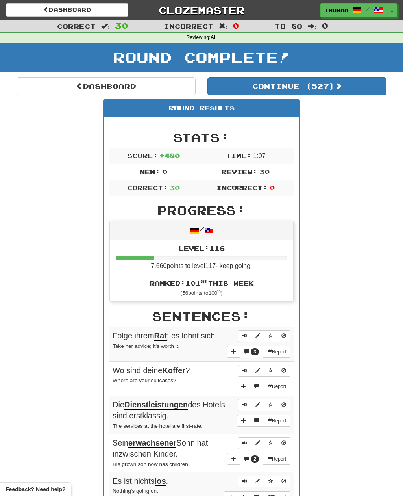
click at [31, 93] on link "Dashboard" at bounding box center [106, 86] width 179 height 18
